Goal: Use online tool/utility: Utilize a website feature to perform a specific function

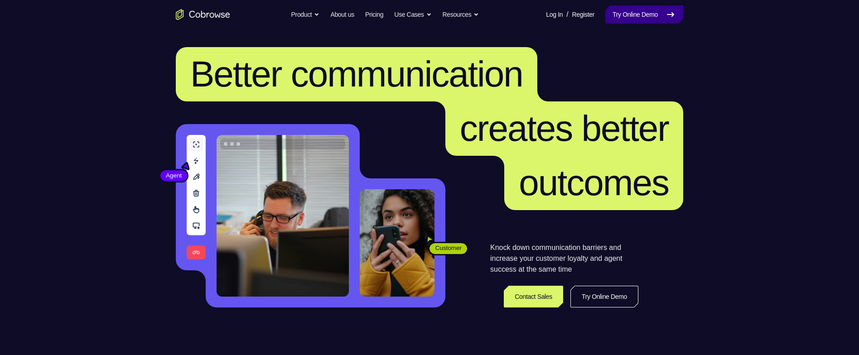
click at [633, 19] on link "Try Online Demo" at bounding box center [645, 14] width 78 height 18
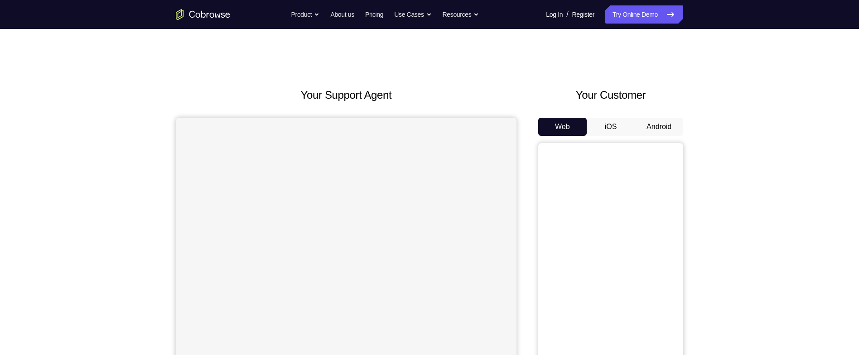
click at [666, 126] on button "Android" at bounding box center [659, 127] width 49 height 18
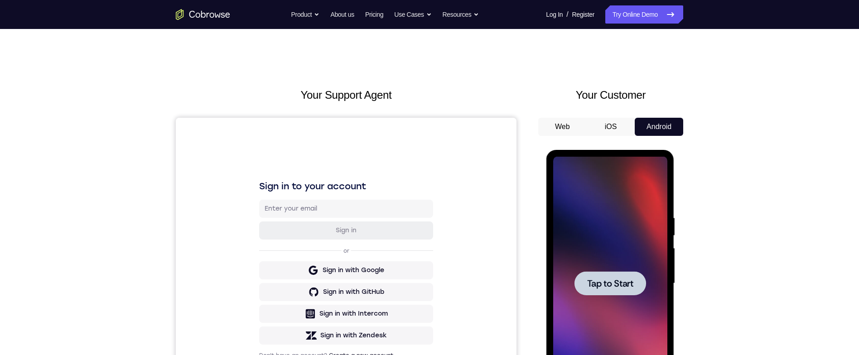
click at [609, 292] on div at bounding box center [610, 284] width 72 height 24
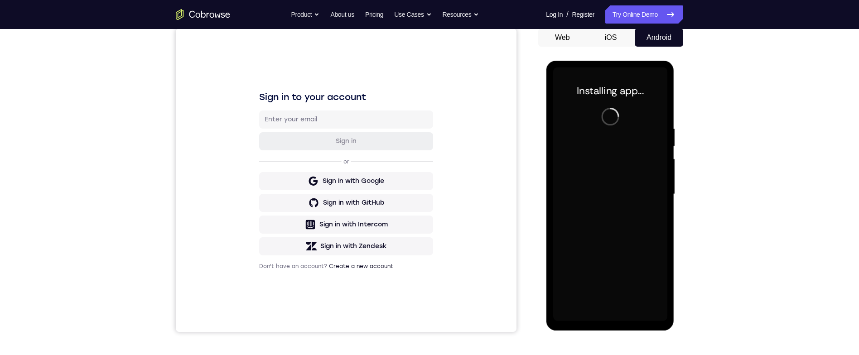
scroll to position [93, 0]
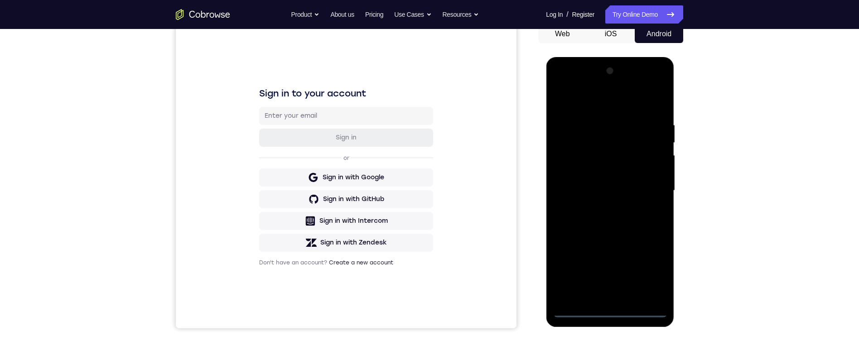
click at [616, 309] on div at bounding box center [610, 191] width 114 height 254
click at [650, 272] on div at bounding box center [610, 191] width 114 height 254
click at [635, 107] on div at bounding box center [610, 191] width 114 height 254
click at [649, 187] on div at bounding box center [610, 191] width 114 height 254
click at [602, 203] on div at bounding box center [610, 191] width 114 height 254
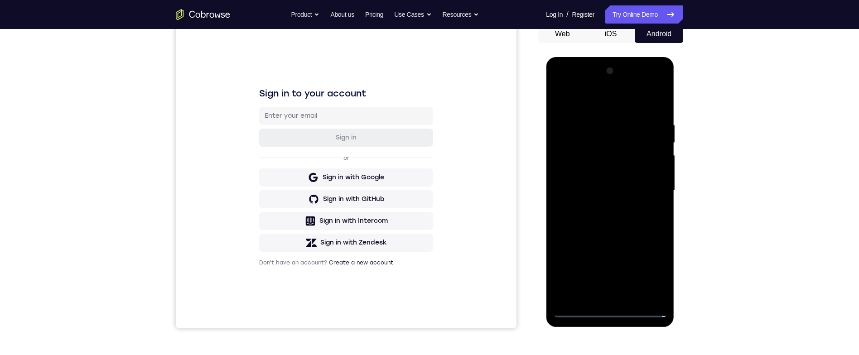
click at [626, 182] on div at bounding box center [610, 191] width 114 height 254
click at [638, 184] on div at bounding box center [610, 191] width 114 height 254
click at [640, 174] on div at bounding box center [610, 191] width 114 height 254
click at [646, 194] on div at bounding box center [610, 191] width 114 height 254
click at [646, 223] on div at bounding box center [610, 191] width 114 height 254
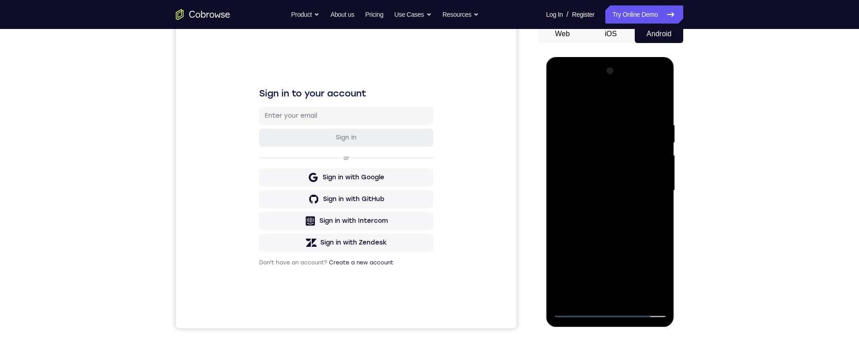
click at [636, 219] on div at bounding box center [610, 191] width 114 height 254
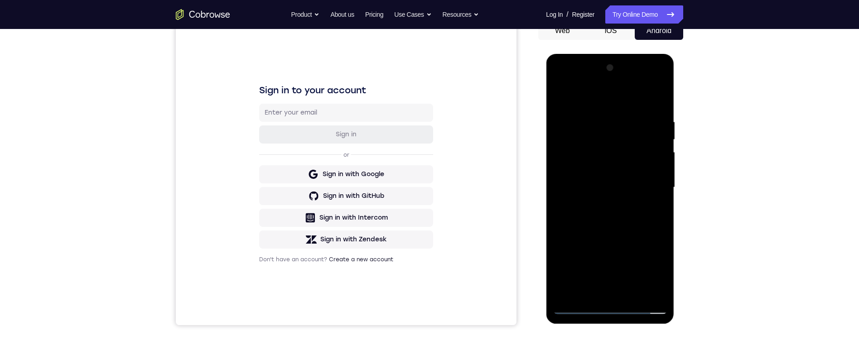
scroll to position [97, 0]
click at [657, 108] on div at bounding box center [610, 187] width 114 height 254
click at [658, 107] on div at bounding box center [610, 187] width 114 height 254
click at [660, 96] on div at bounding box center [610, 187] width 114 height 254
click at [643, 110] on div at bounding box center [610, 187] width 114 height 254
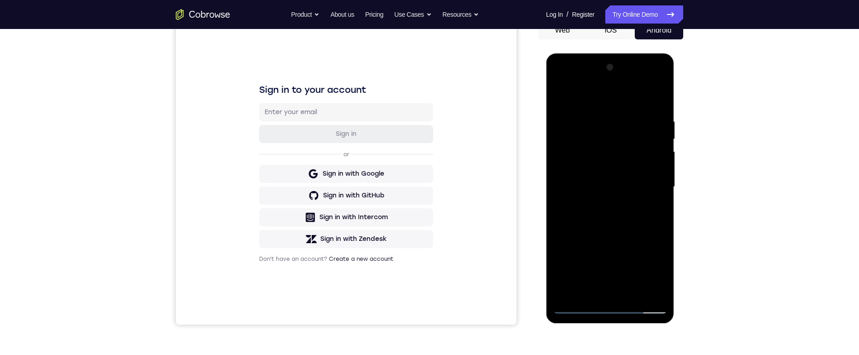
click at [625, 116] on div at bounding box center [610, 187] width 114 height 254
click at [554, 94] on div at bounding box center [610, 187] width 114 height 254
click at [563, 96] on div at bounding box center [610, 187] width 114 height 254
click at [660, 223] on div at bounding box center [610, 187] width 114 height 254
click at [660, 140] on div at bounding box center [610, 187] width 114 height 254
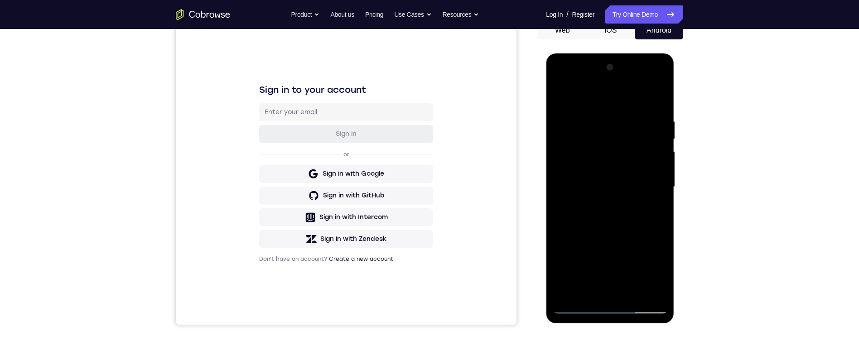
click at [659, 142] on div at bounding box center [610, 187] width 114 height 254
click at [662, 140] on div at bounding box center [610, 187] width 114 height 254
click at [635, 292] on div at bounding box center [610, 187] width 114 height 254
click at [632, 236] on div at bounding box center [610, 187] width 114 height 254
click at [632, 232] on div at bounding box center [610, 187] width 114 height 254
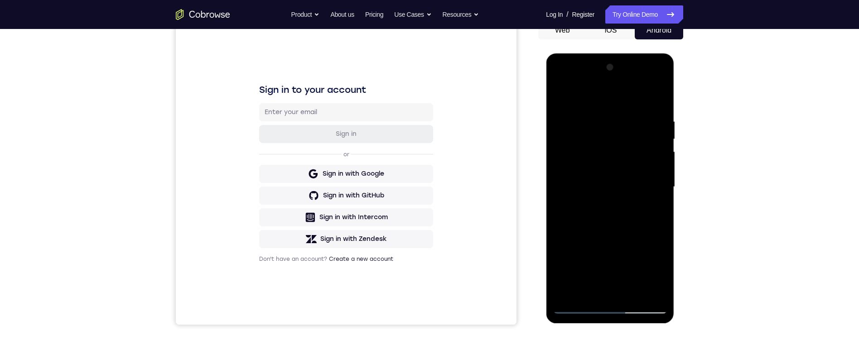
click at [631, 255] on div at bounding box center [610, 187] width 114 height 254
click at [653, 207] on div at bounding box center [610, 187] width 114 height 254
click at [558, 99] on div at bounding box center [610, 187] width 114 height 254
click at [598, 134] on div at bounding box center [610, 187] width 114 height 254
click at [652, 205] on div at bounding box center [610, 187] width 114 height 254
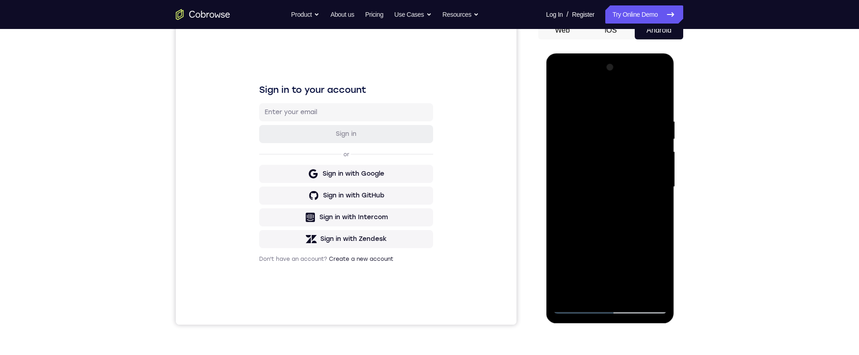
click at [560, 95] on div at bounding box center [610, 187] width 114 height 254
click at [572, 123] on div at bounding box center [610, 187] width 114 height 254
click at [630, 277] on div at bounding box center [610, 187] width 114 height 254
click at [587, 291] on div at bounding box center [610, 187] width 114 height 254
click at [634, 238] on div at bounding box center [610, 187] width 114 height 254
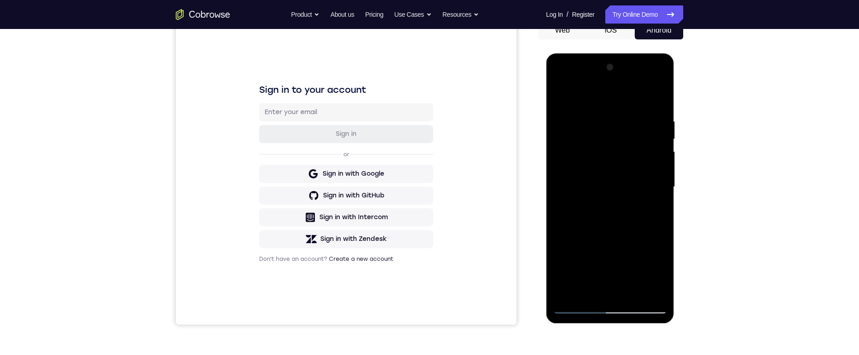
click at [636, 235] on div at bounding box center [610, 187] width 114 height 254
click at [636, 237] on div at bounding box center [610, 187] width 114 height 254
click at [656, 292] on div at bounding box center [610, 187] width 114 height 254
click at [624, 130] on div at bounding box center [610, 187] width 114 height 254
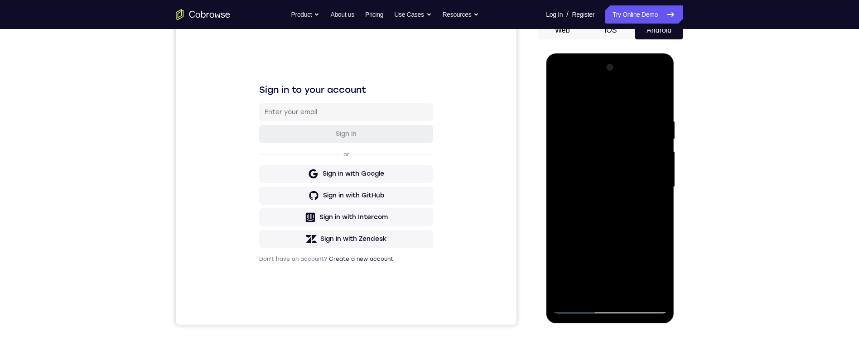
click at [558, 102] on div at bounding box center [610, 187] width 114 height 254
click at [574, 126] on div at bounding box center [610, 187] width 114 height 254
click at [612, 289] on div at bounding box center [610, 187] width 114 height 254
click at [569, 118] on div at bounding box center [610, 187] width 114 height 254
click at [562, 287] on div at bounding box center [610, 187] width 114 height 254
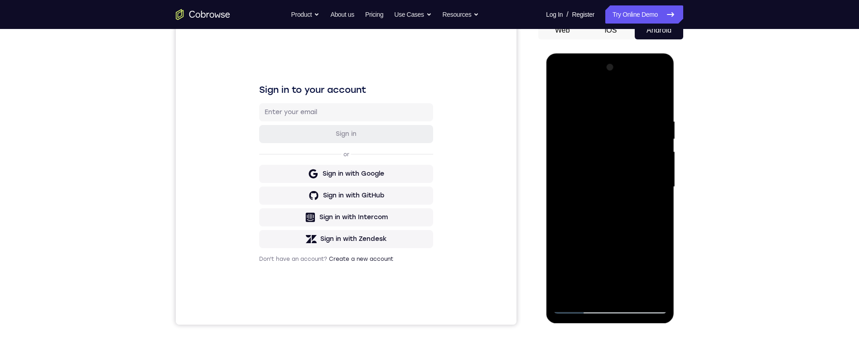
click at [563, 260] on div at bounding box center [610, 187] width 114 height 254
click at [559, 289] on div at bounding box center [610, 187] width 114 height 254
click at [586, 291] on div at bounding box center [610, 187] width 114 height 254
click at [562, 239] on div at bounding box center [610, 187] width 114 height 254
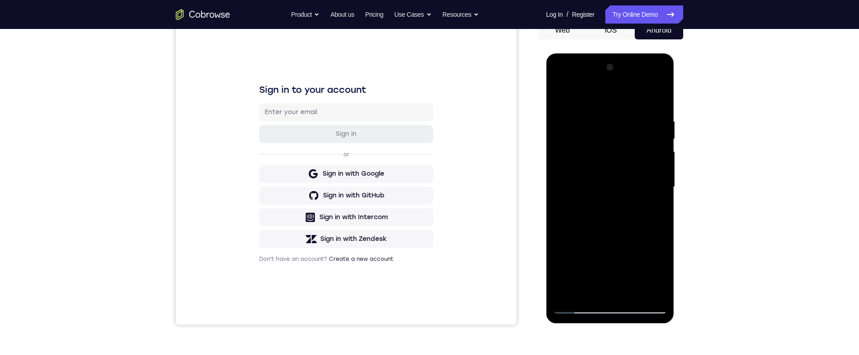
click at [660, 100] on div at bounding box center [610, 187] width 114 height 254
click at [660, 141] on div at bounding box center [610, 187] width 114 height 254
click at [566, 97] on div at bounding box center [610, 187] width 114 height 254
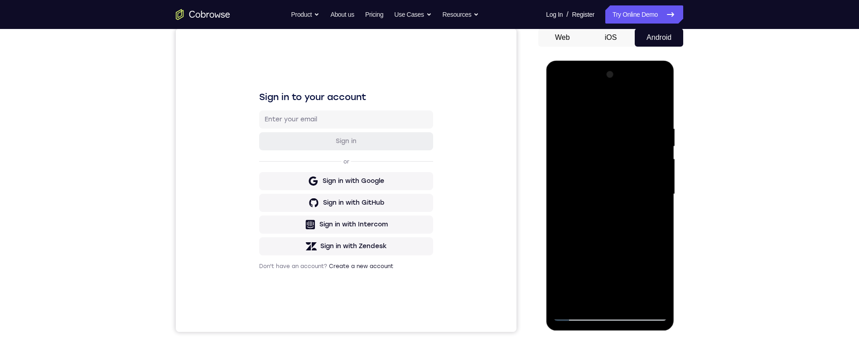
scroll to position [82, 0]
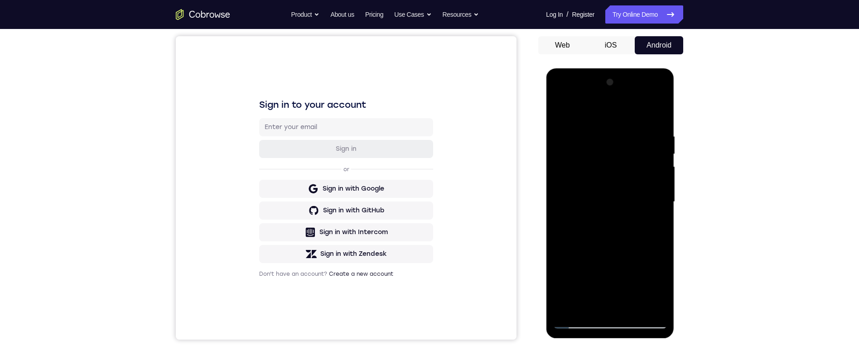
click at [568, 306] on div at bounding box center [610, 202] width 114 height 254
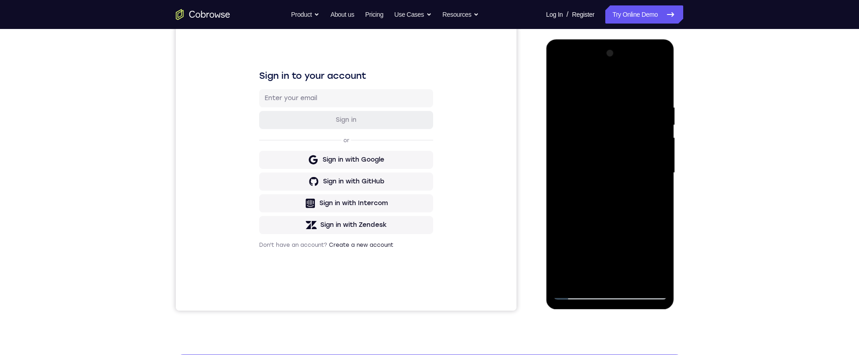
click at [566, 276] on div at bounding box center [610, 173] width 114 height 254
click at [564, 68] on div at bounding box center [610, 173] width 114 height 254
click at [567, 148] on div at bounding box center [610, 173] width 114 height 254
click at [627, 101] on div at bounding box center [610, 173] width 114 height 254
click at [655, 84] on div at bounding box center [610, 173] width 114 height 254
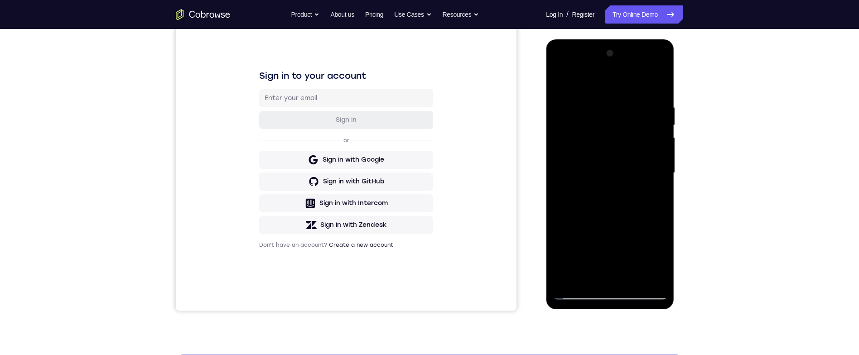
click at [660, 74] on div at bounding box center [610, 173] width 114 height 254
click at [672, 94] on div at bounding box center [610, 174] width 128 height 270
click at [679, 162] on div at bounding box center [611, 172] width 145 height 279
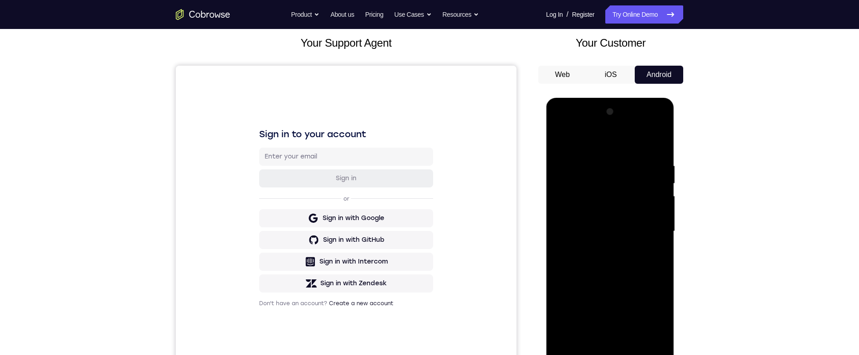
scroll to position [98, 0]
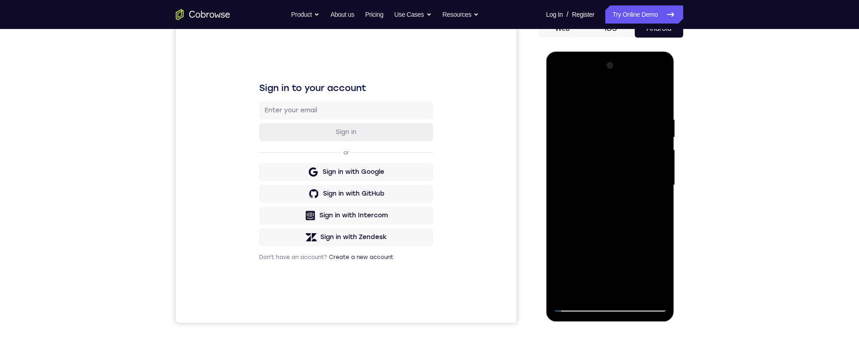
click at [583, 170] on div at bounding box center [610, 185] width 114 height 254
click at [658, 95] on div at bounding box center [610, 185] width 114 height 254
click at [650, 289] on div at bounding box center [610, 185] width 114 height 254
click at [572, 287] on div at bounding box center [610, 185] width 114 height 254
click at [598, 123] on div at bounding box center [610, 185] width 114 height 254
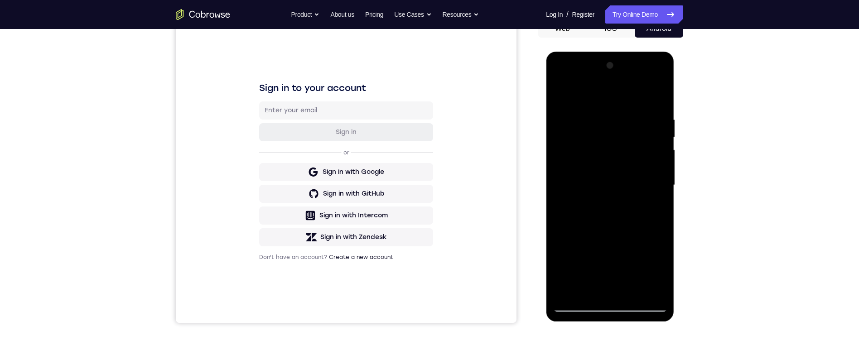
click at [661, 129] on div at bounding box center [610, 185] width 114 height 254
click at [663, 94] on div at bounding box center [610, 185] width 114 height 254
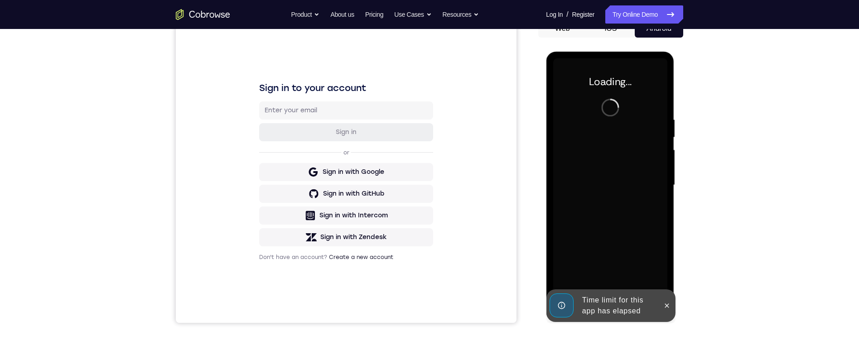
click at [671, 310] on button at bounding box center [667, 306] width 15 height 15
click at [665, 308] on div at bounding box center [610, 185] width 114 height 254
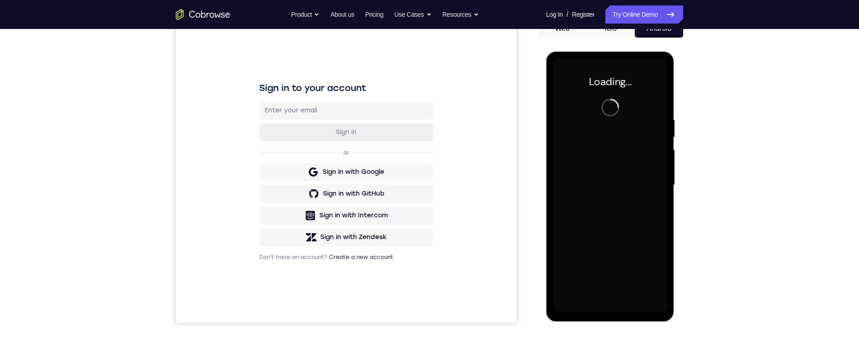
scroll to position [190, 0]
